Goal: Obtain resource: Obtain resource

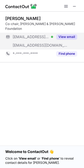
click at [71, 34] on button "View email" at bounding box center [66, 36] width 21 height 5
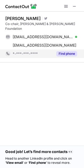
click at [64, 51] on button "Find phone" at bounding box center [66, 53] width 21 height 5
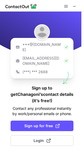
click at [42, 69] on p "(***) *** 2688" at bounding box center [34, 71] width 25 height 5
click at [28, 69] on p "(***) *** 2688" at bounding box center [34, 71] width 25 height 5
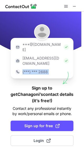
click at [28, 69] on p "(***) *** 2688" at bounding box center [34, 71] width 25 height 5
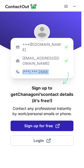
click at [36, 123] on span "Sign up for free" at bounding box center [41, 125] width 35 height 5
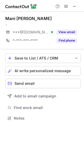
scroll to position [2, 2]
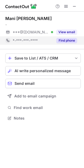
click at [59, 40] on button "Find phone" at bounding box center [66, 40] width 21 height 5
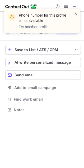
scroll to position [106, 84]
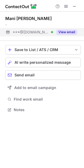
click at [66, 34] on button "View email" at bounding box center [66, 31] width 21 height 5
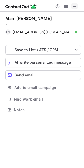
click at [76, 7] on span at bounding box center [74, 6] width 4 height 4
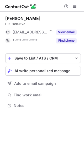
scroll to position [2, 3]
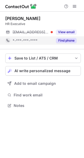
click at [66, 38] on button "Find phone" at bounding box center [66, 40] width 21 height 5
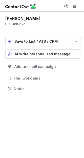
scroll to position [85, 84]
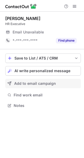
scroll to position [2, 3]
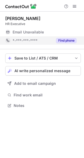
click at [61, 40] on button "Find phone" at bounding box center [66, 40] width 21 height 5
